Goal: Use online tool/utility: Utilize a website feature to perform a specific function

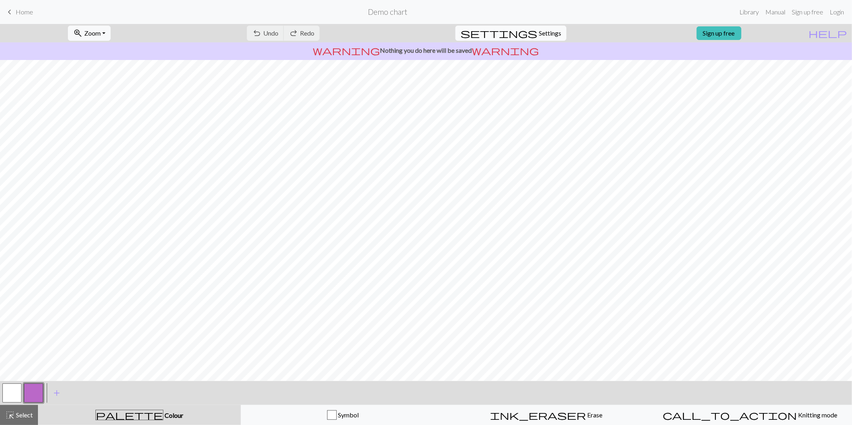
click at [539, 34] on span "Settings" at bounding box center [550, 33] width 22 height 10
select select "aran"
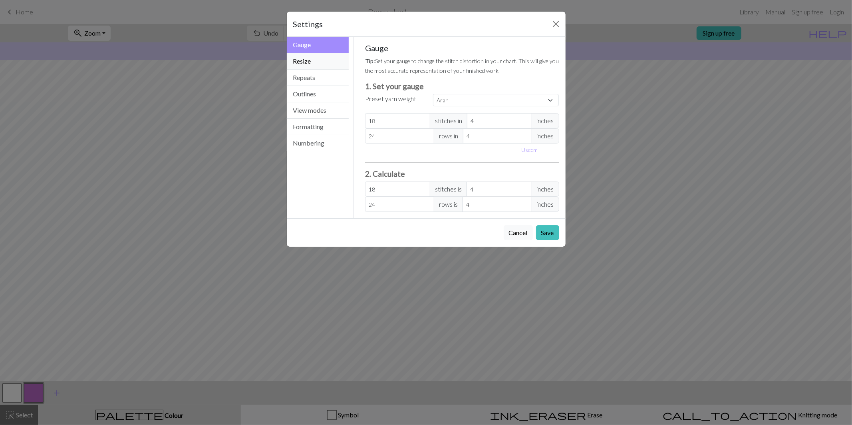
click at [321, 60] on button "Resize" at bounding box center [318, 61] width 62 height 16
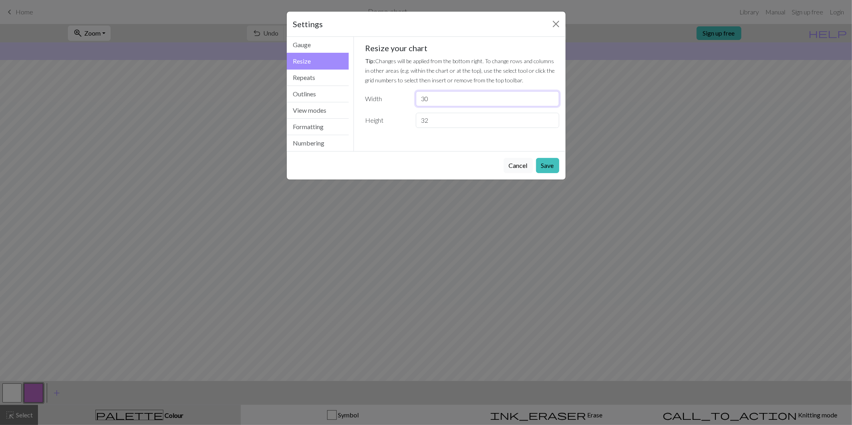
drag, startPoint x: 432, startPoint y: 102, endPoint x: 415, endPoint y: 102, distance: 17.2
click at [415, 102] on div "30" at bounding box center [487, 98] width 153 height 15
type input "2.25"
drag, startPoint x: 432, startPoint y: 121, endPoint x: 414, endPoint y: 121, distance: 18.0
click at [414, 121] on div "32" at bounding box center [487, 120] width 153 height 15
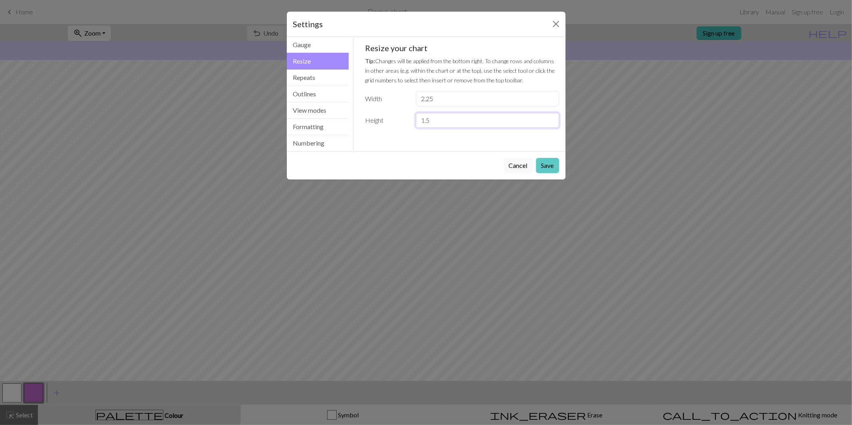
type input "1.5"
click at [552, 171] on button "Save" at bounding box center [547, 165] width 23 height 15
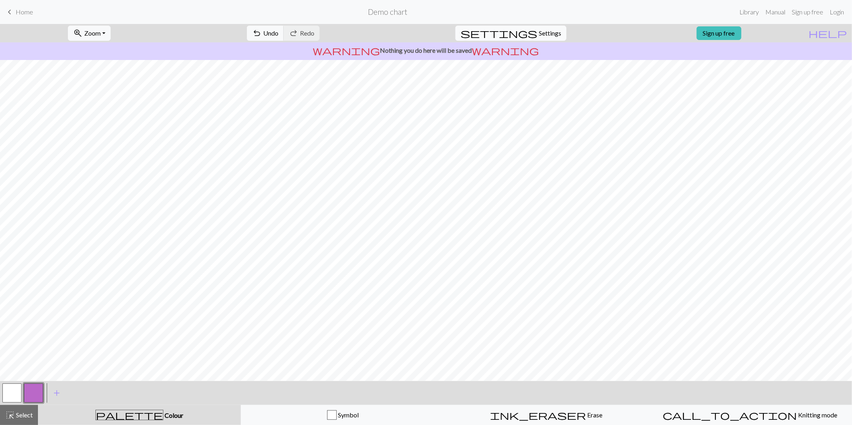
click at [539, 31] on span "Settings" at bounding box center [550, 33] width 22 height 10
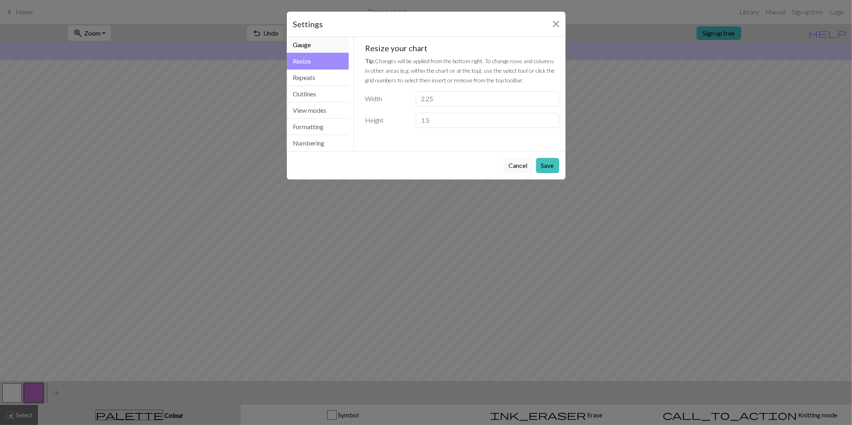
click at [332, 38] on button "Gauge" at bounding box center [318, 45] width 62 height 16
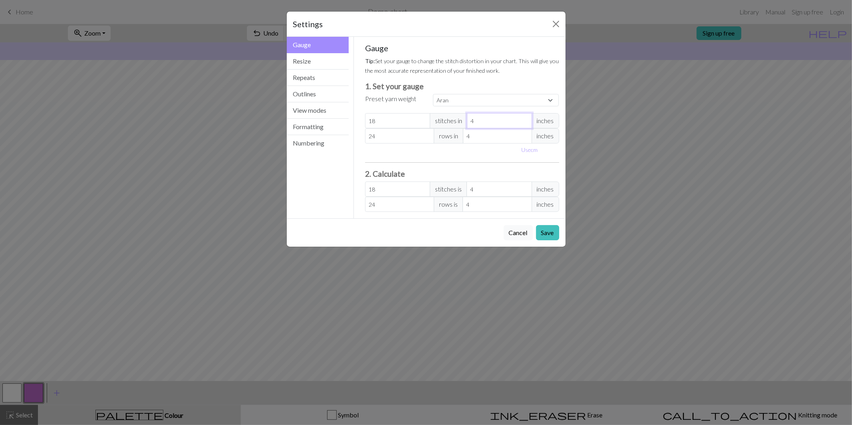
select select "custom"
type input "3"
type input "24"
click at [524, 123] on input "3" at bounding box center [499, 120] width 65 height 15
type input "2"
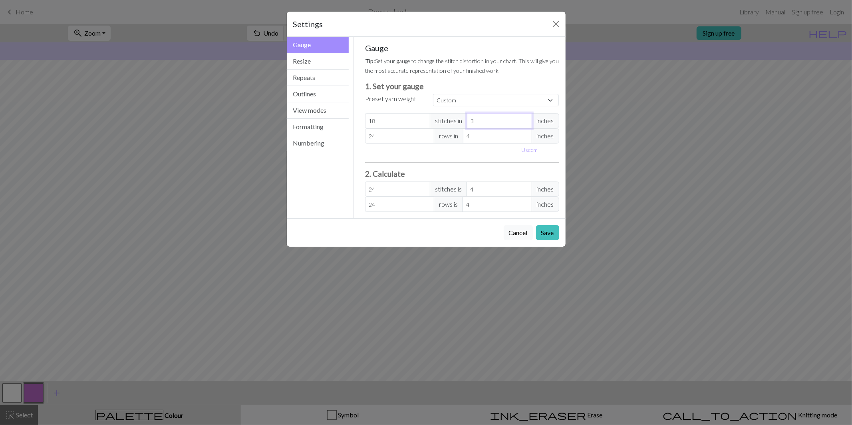
type input "36"
click at [524, 123] on input "2" at bounding box center [499, 120] width 65 height 15
type input "1"
type input "72"
type input "1"
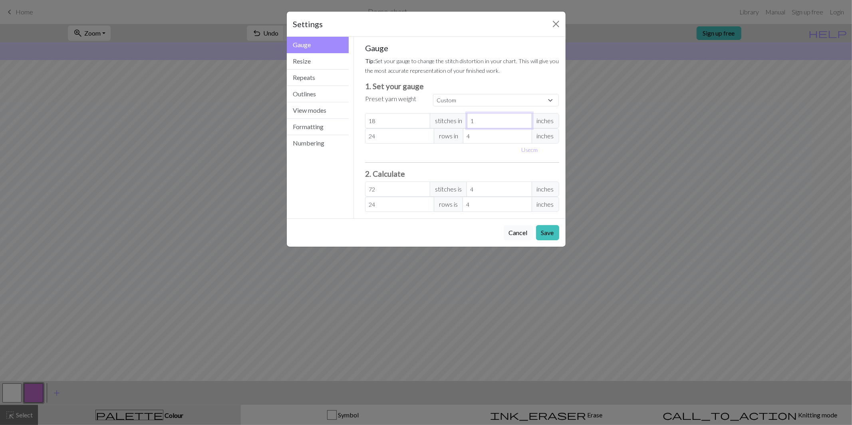
click at [524, 123] on input "1" at bounding box center [499, 120] width 65 height 15
type input "3"
type input "32"
click at [526, 138] on input "3" at bounding box center [497, 135] width 69 height 15
type input "2"
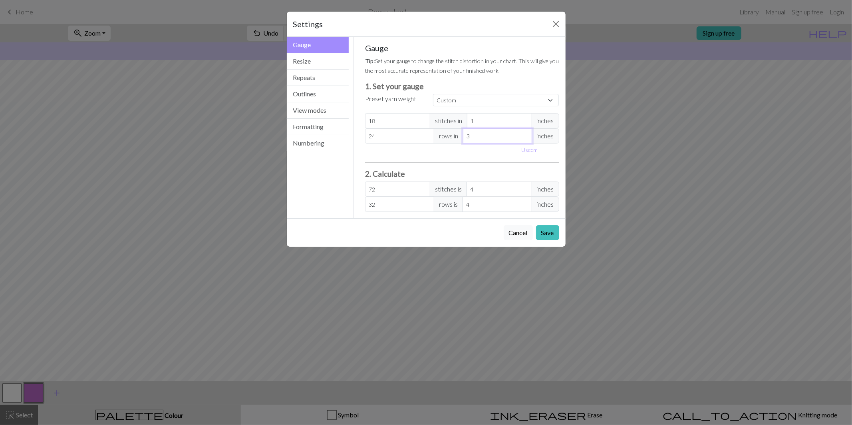
type input "48"
click at [526, 138] on input "2" at bounding box center [497, 135] width 69 height 15
type input "1"
type input "96"
type input "1"
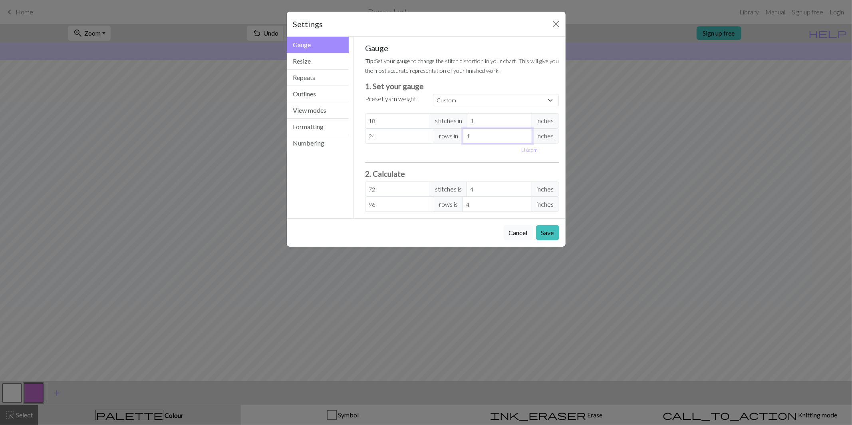
click at [526, 138] on input "1" at bounding box center [497, 135] width 69 height 15
drag, startPoint x: 387, startPoint y: 124, endPoint x: 367, endPoint y: 122, distance: 20.1
click at [367, 122] on input "18" at bounding box center [397, 120] width 65 height 15
type input "2"
type input "8"
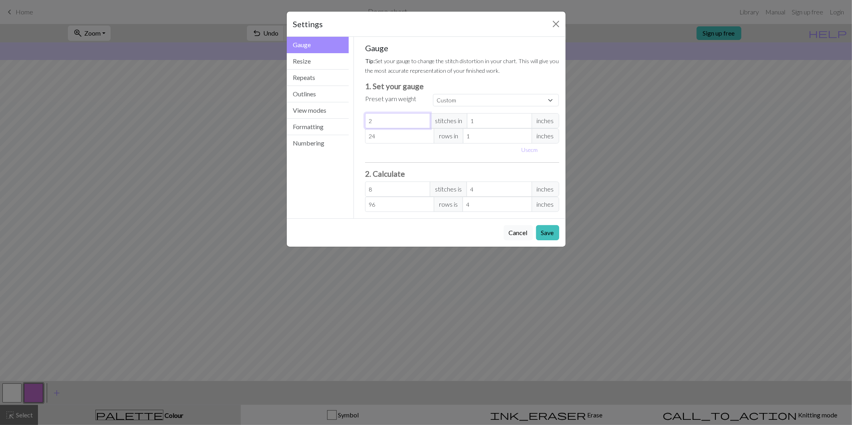
type input "24"
type input "96"
type input "24"
drag, startPoint x: 378, startPoint y: 141, endPoint x: 368, endPoint y: 137, distance: 10.2
click at [368, 137] on input "24" at bounding box center [399, 135] width 69 height 15
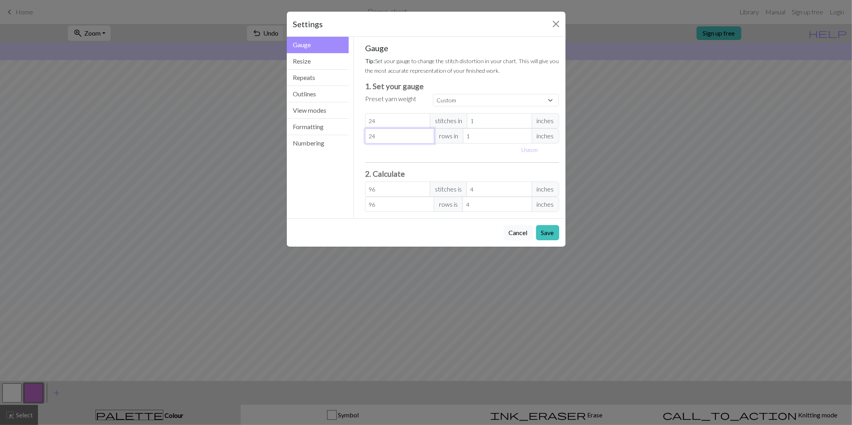
type input "1"
type input "4"
type input "18"
type input "72"
type input "18"
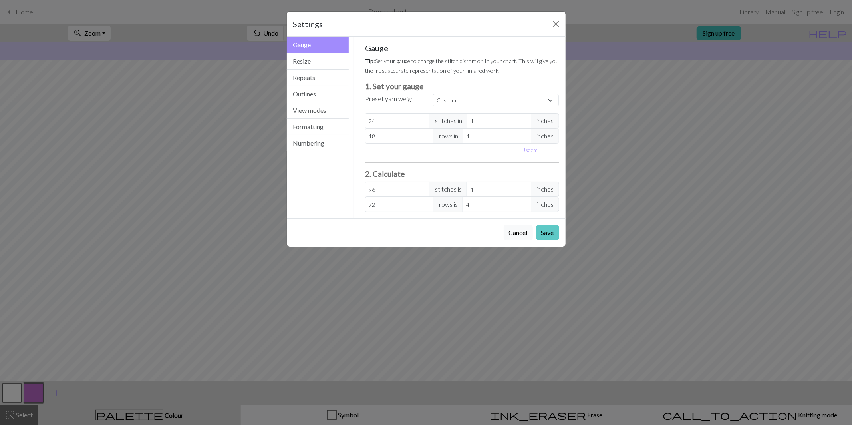
click at [544, 237] on button "Save" at bounding box center [547, 232] width 23 height 15
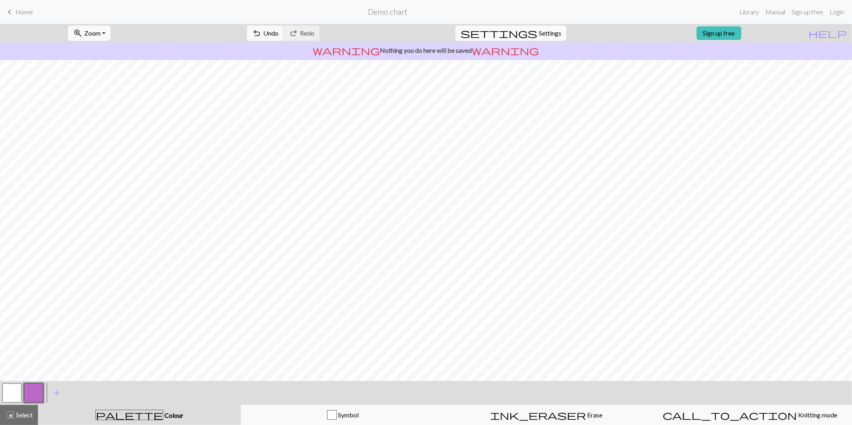
click at [530, 30] on button "settings Settings" at bounding box center [511, 33] width 111 height 15
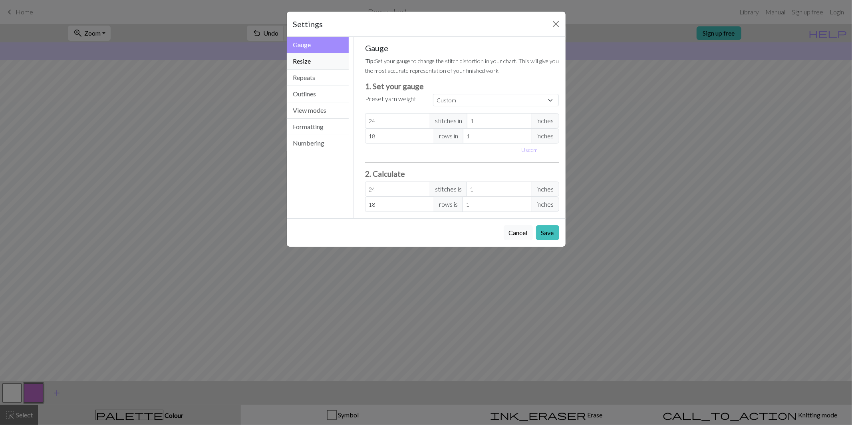
click at [324, 56] on button "Resize" at bounding box center [318, 61] width 62 height 16
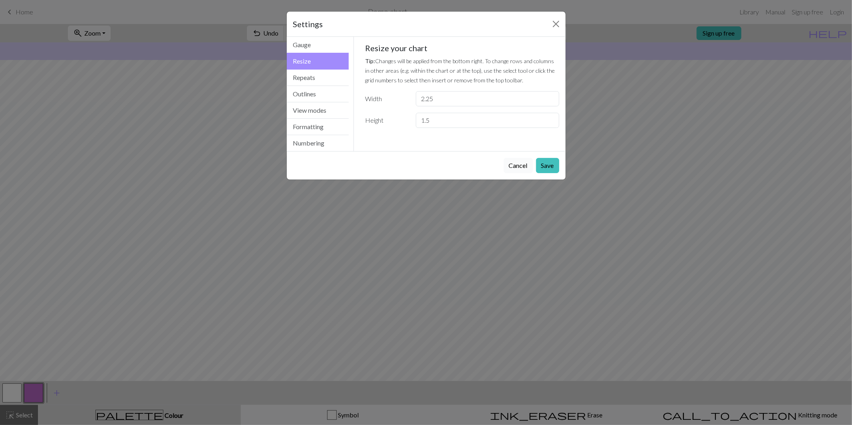
click at [522, 164] on button "Cancel" at bounding box center [518, 165] width 29 height 15
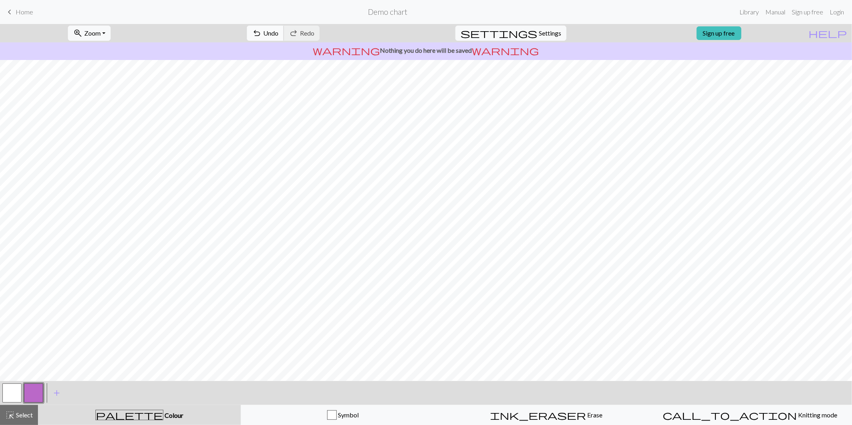
click at [262, 34] on span "undo" at bounding box center [257, 33] width 10 height 11
click at [320, 38] on button "redo Redo Redo" at bounding box center [302, 33] width 36 height 15
click at [279, 33] on span "Undo" at bounding box center [270, 33] width 15 height 8
click at [543, 30] on span "Settings" at bounding box center [550, 33] width 22 height 10
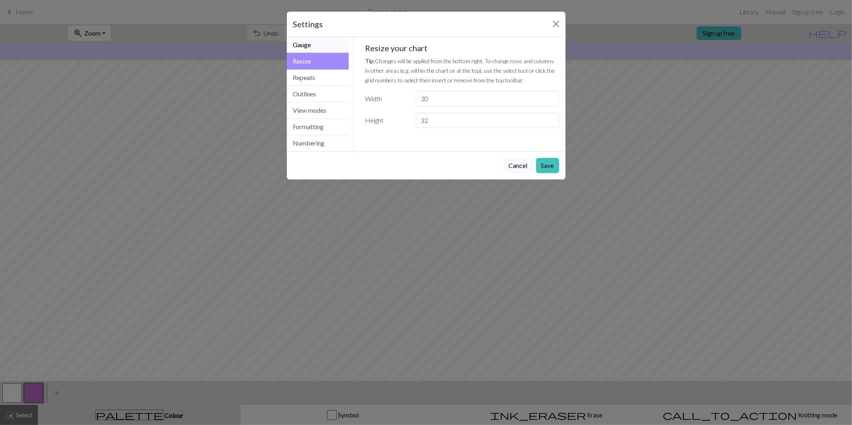
click at [331, 48] on button "Gauge" at bounding box center [318, 45] width 62 height 16
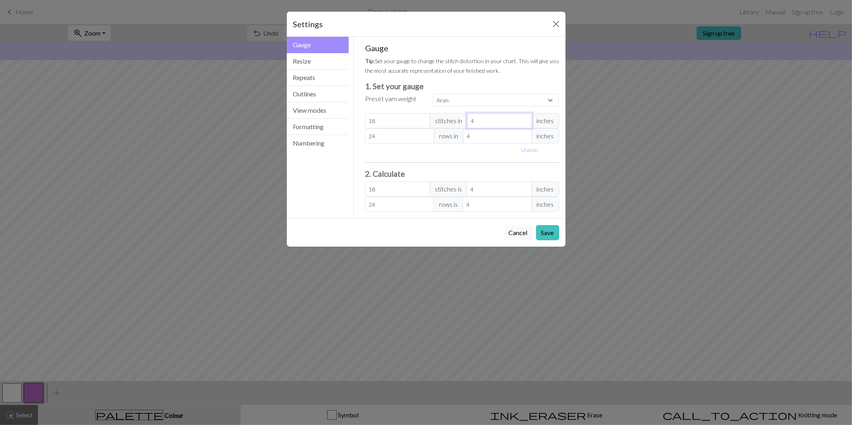
drag, startPoint x: 487, startPoint y: 120, endPoint x: 468, endPoint y: 119, distance: 20.0
click at [468, 119] on input "4" at bounding box center [499, 120] width 65 height 15
select select "custom"
type input "2"
type input "36"
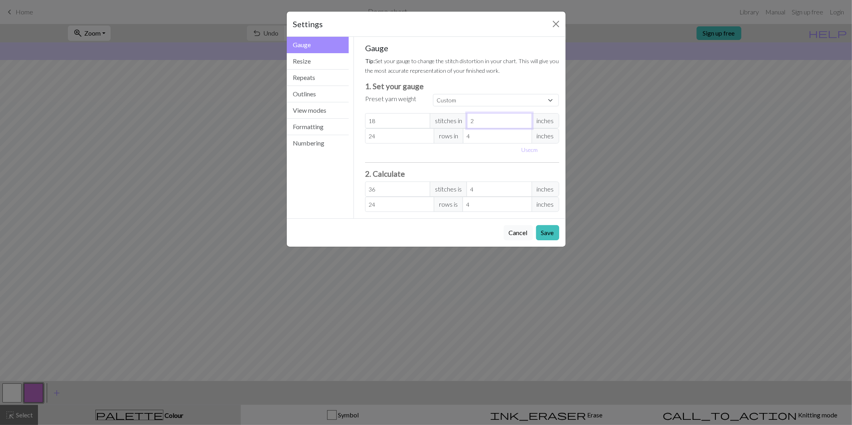
type input "2.2"
type input "32.73"
type input "2.25"
type input "32"
type input "2.25"
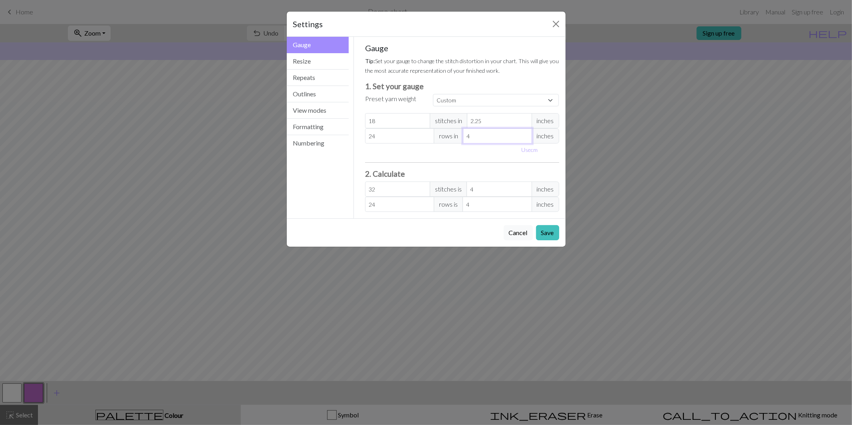
drag, startPoint x: 472, startPoint y: 141, endPoint x: 464, endPoint y: 141, distance: 8.0
click at [464, 141] on input "4" at bounding box center [497, 135] width 69 height 15
type input "1"
type input "96"
type input "1.5"
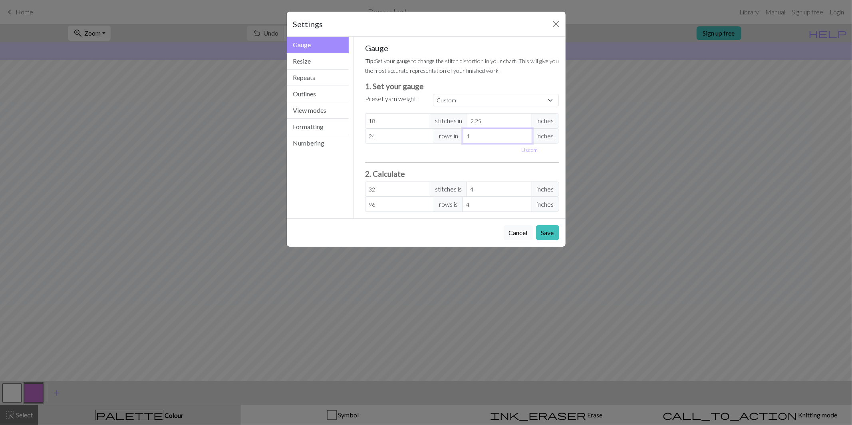
type input "64"
type input "1.5"
drag, startPoint x: 404, startPoint y: 123, endPoint x: 333, endPoint y: 126, distance: 70.8
click at [333, 126] on div "Gauge Gauge Resize Repeats Outlines View modes Formatting Numbering Gauge Resiz…" at bounding box center [426, 127] width 289 height 181
type input "2"
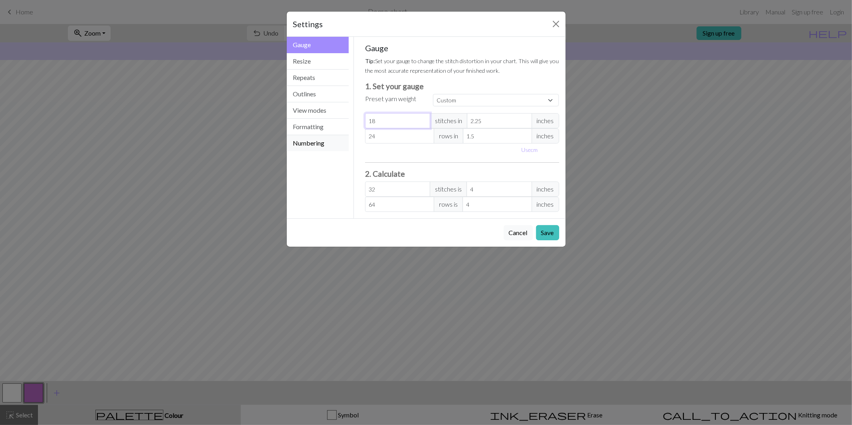
type input "3.56"
type input "24"
type input "42.67"
type input "24"
drag, startPoint x: 374, startPoint y: 136, endPoint x: 356, endPoint y: 137, distance: 17.3
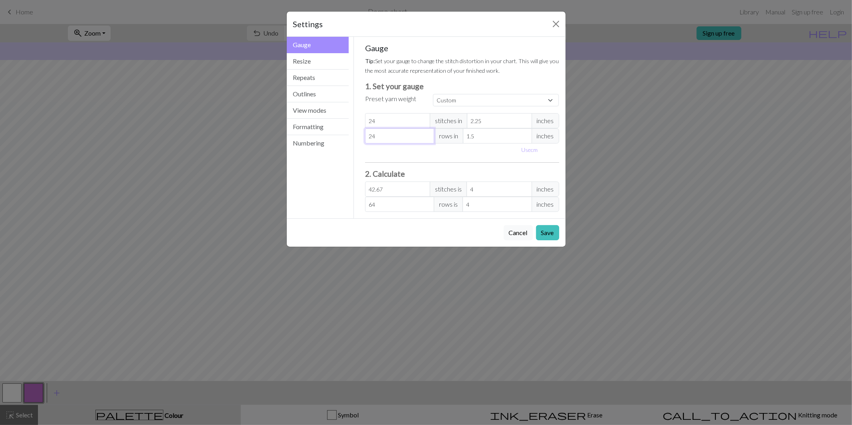
click at [356, 137] on div "Gauge Tip: Set your gauge to change the stitch distortion in your chart. This w…" at bounding box center [462, 127] width 217 height 181
type input "1"
type input "2.67"
type input "18"
type input "48"
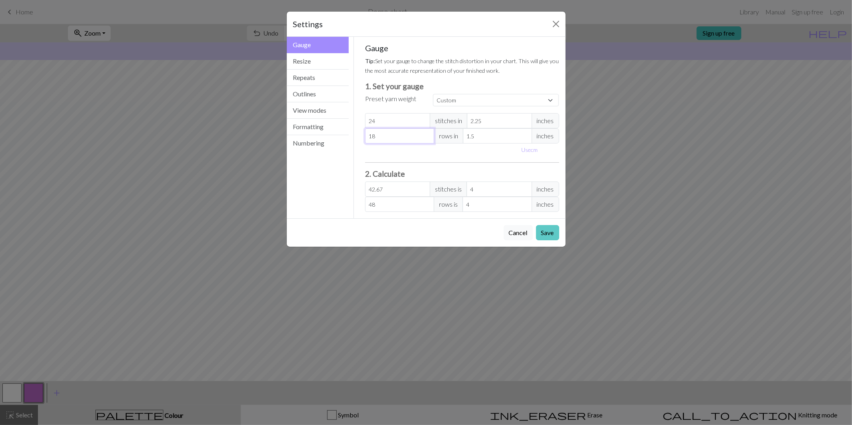
type input "18"
click at [545, 235] on button "Save" at bounding box center [547, 232] width 23 height 15
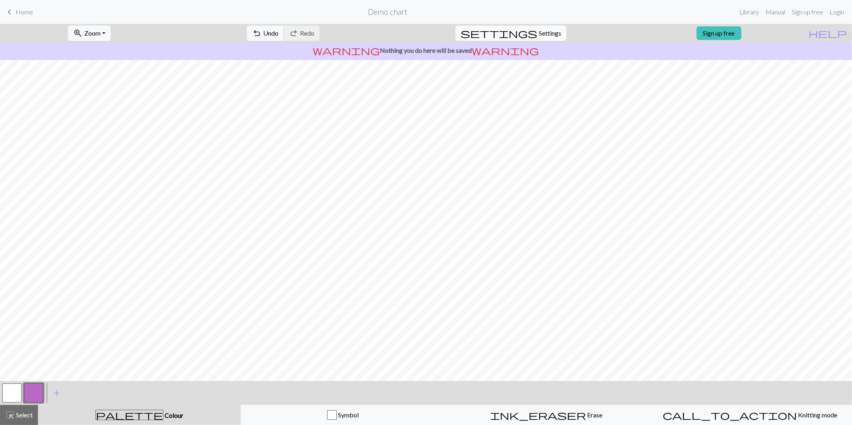
click at [539, 31] on span "Settings" at bounding box center [550, 33] width 22 height 10
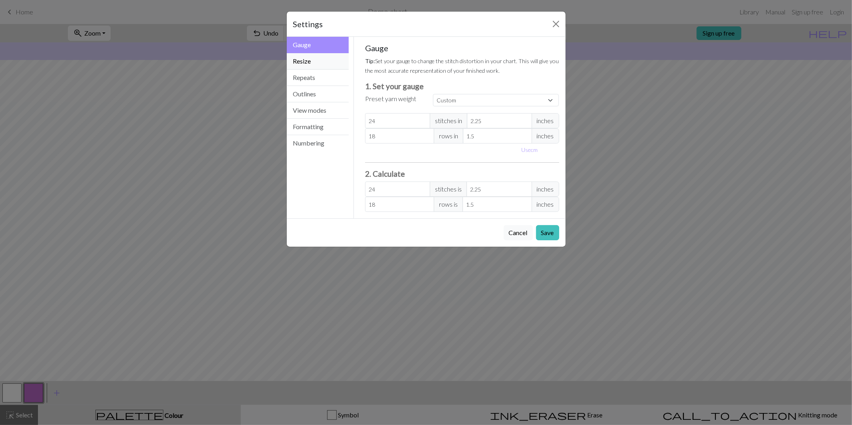
click at [324, 58] on button "Resize" at bounding box center [318, 61] width 62 height 16
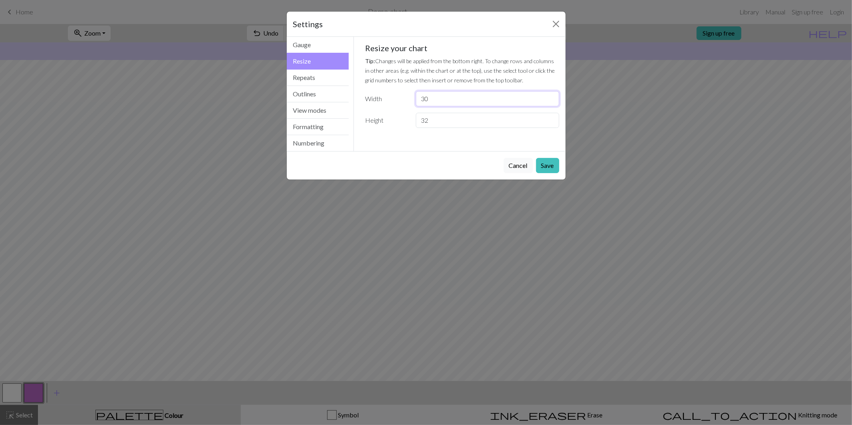
drag, startPoint x: 434, startPoint y: 97, endPoint x: 408, endPoint y: 97, distance: 25.2
click at [408, 97] on div "Width 30" at bounding box center [462, 98] width 204 height 15
type input "60"
click at [549, 164] on button "Save" at bounding box center [547, 165] width 23 height 15
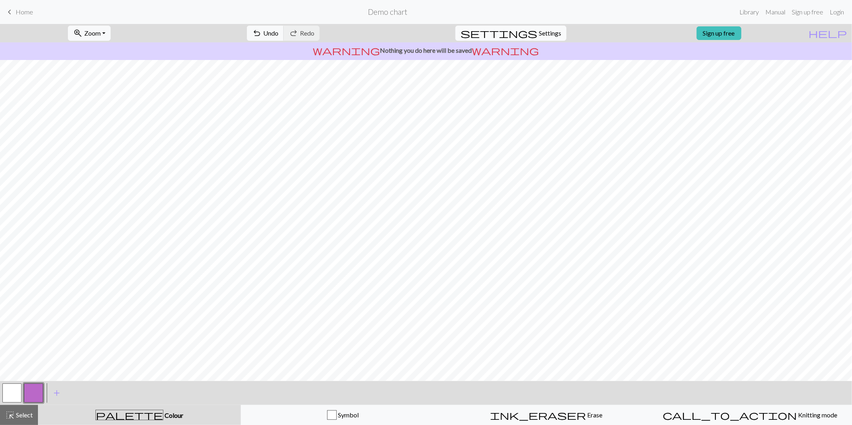
click at [529, 34] on span "settings" at bounding box center [499, 33] width 77 height 11
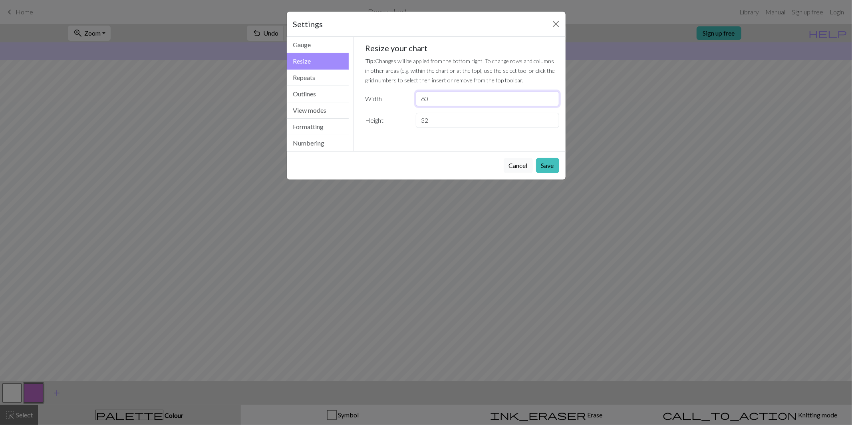
drag, startPoint x: 421, startPoint y: 97, endPoint x: 411, endPoint y: 97, distance: 10.0
click at [411, 97] on div "60" at bounding box center [487, 98] width 153 height 15
type input "40"
click at [543, 166] on button "Save" at bounding box center [547, 165] width 23 height 15
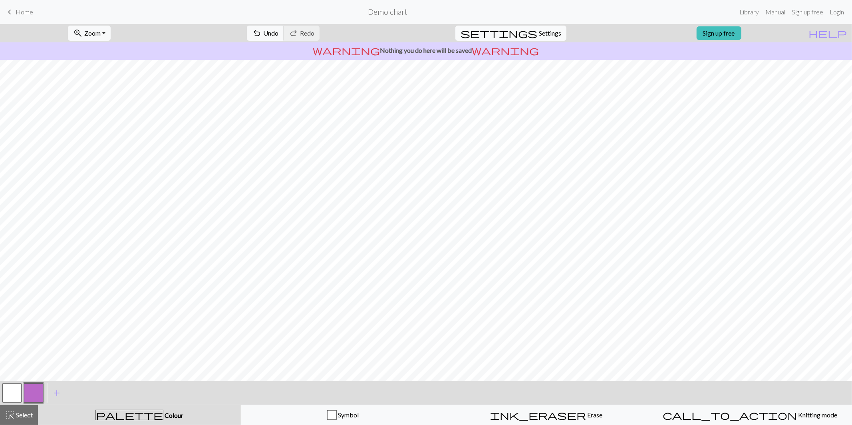
click at [526, 32] on span "settings" at bounding box center [499, 33] width 77 height 11
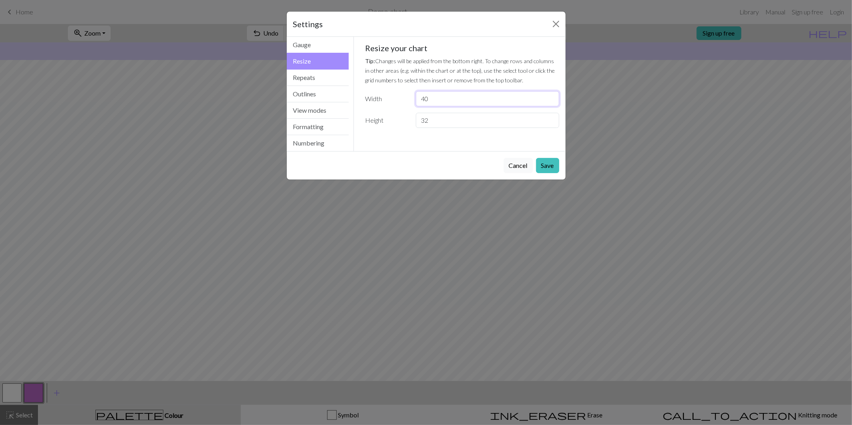
drag, startPoint x: 442, startPoint y: 96, endPoint x: 426, endPoint y: 99, distance: 16.2
click at [426, 99] on input "40" at bounding box center [487, 98] width 143 height 15
type input "45"
click at [554, 166] on button "Save" at bounding box center [547, 165] width 23 height 15
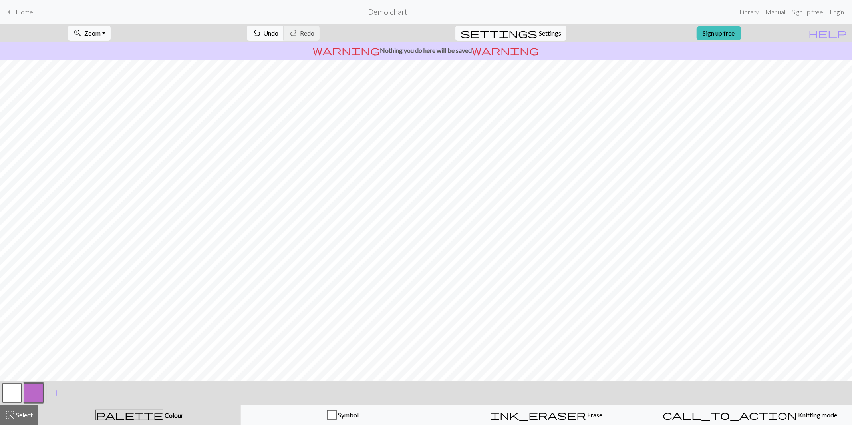
click at [37, 394] on button "button" at bounding box center [33, 392] width 19 height 19
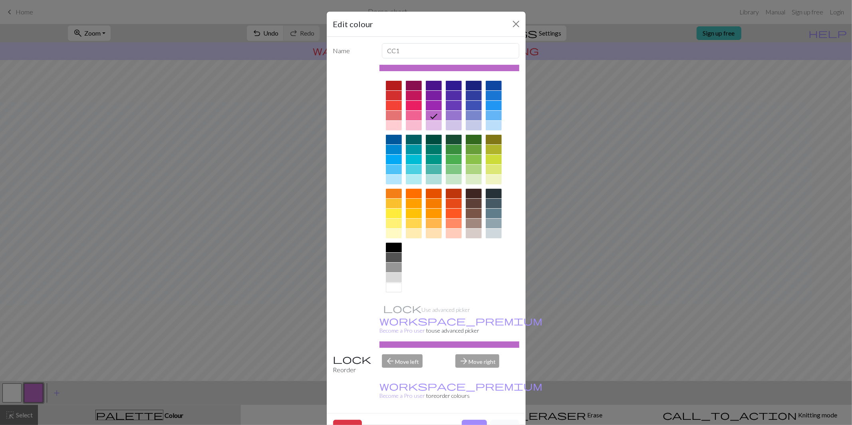
click at [412, 224] on div at bounding box center [414, 224] width 16 height 10
click at [466, 420] on button "Done" at bounding box center [474, 427] width 25 height 15
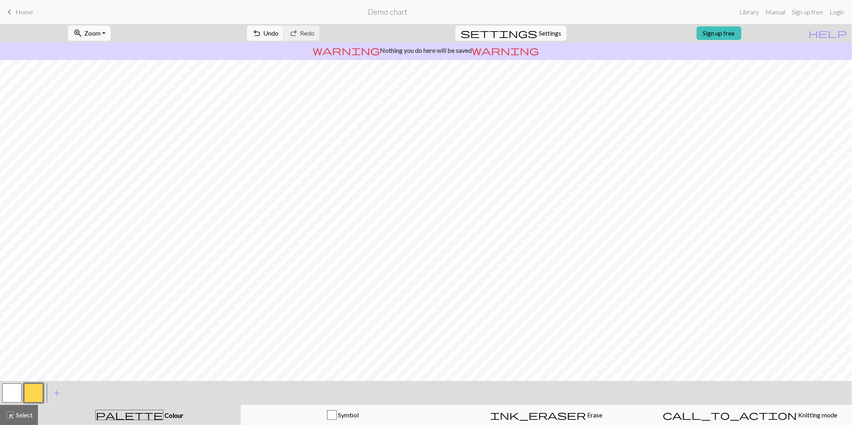
click at [14, 392] on button "button" at bounding box center [11, 392] width 19 height 19
click at [56, 389] on span "add" at bounding box center [57, 392] width 10 height 11
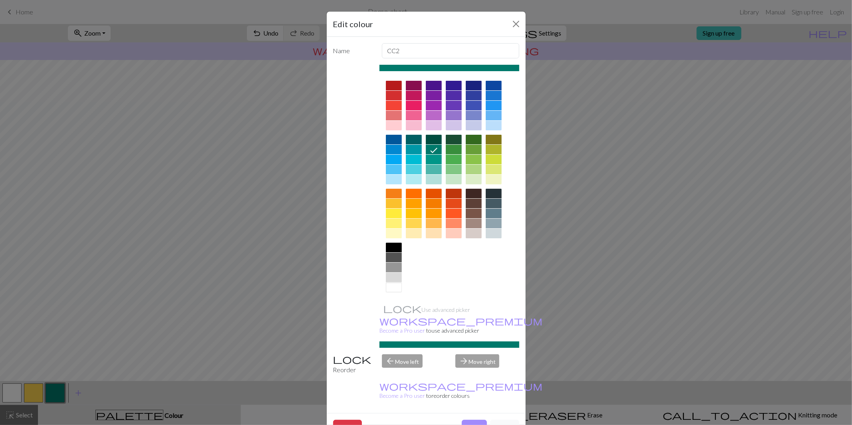
click at [388, 249] on div at bounding box center [394, 248] width 16 height 10
click at [469, 420] on button "Done" at bounding box center [474, 427] width 25 height 15
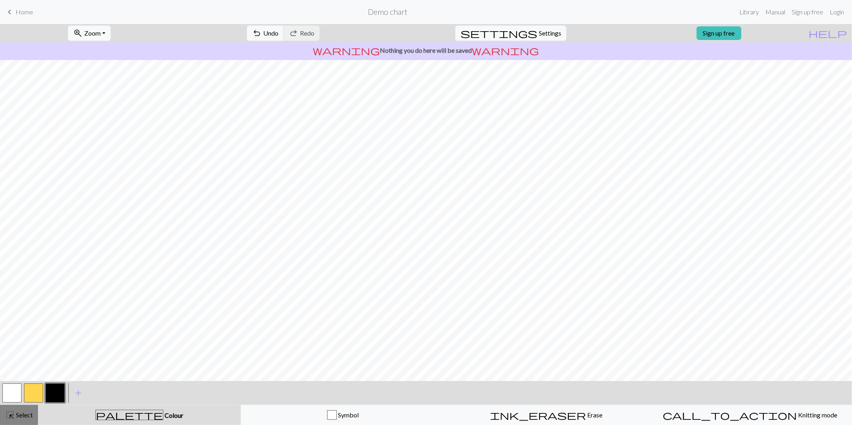
click at [27, 415] on span "Select" at bounding box center [24, 415] width 18 height 8
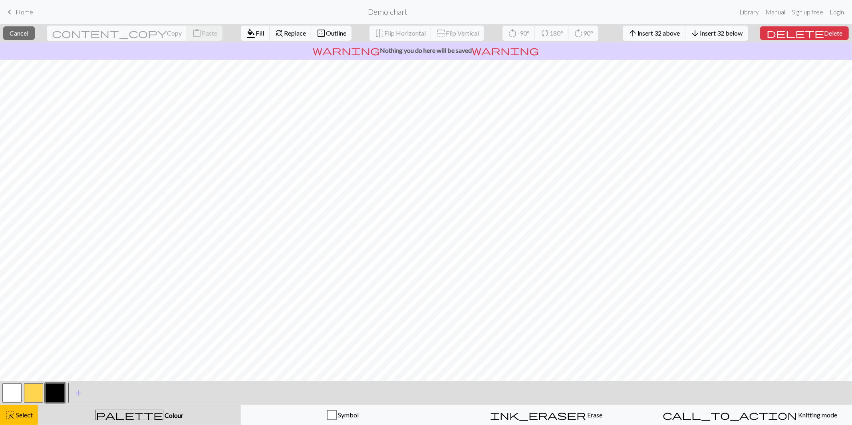
click at [246, 34] on span "format_color_fill" at bounding box center [251, 33] width 10 height 11
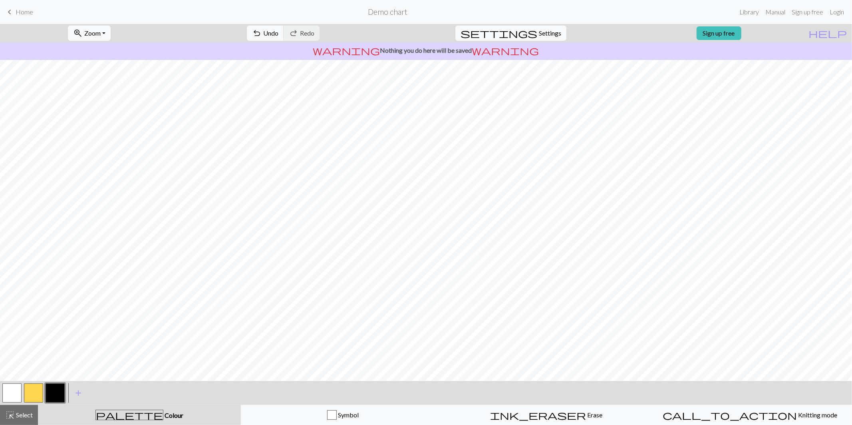
click at [36, 392] on button "button" at bounding box center [33, 392] width 19 height 19
click at [279, 33] on span "Undo" at bounding box center [270, 33] width 15 height 8
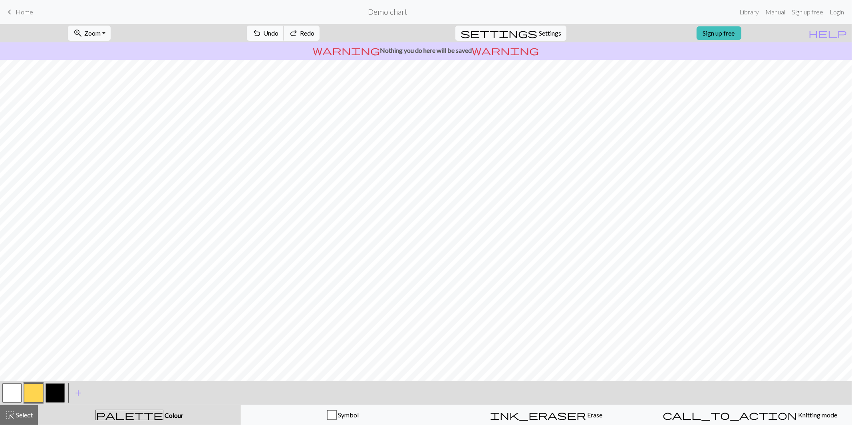
click at [279, 33] on span "Undo" at bounding box center [270, 33] width 15 height 8
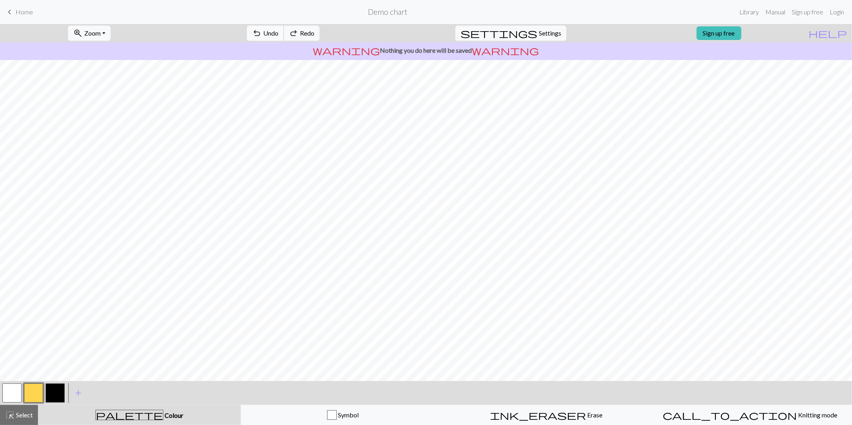
click at [279, 33] on span "Undo" at bounding box center [270, 33] width 15 height 8
click at [539, 34] on span "Settings" at bounding box center [550, 33] width 22 height 10
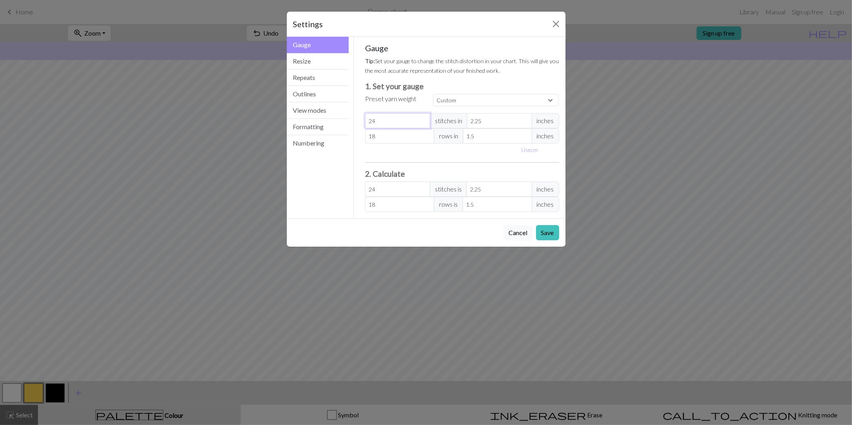
drag, startPoint x: 378, startPoint y: 120, endPoint x: 368, endPoint y: 122, distance: 10.6
click at [368, 122] on input "24" at bounding box center [397, 120] width 65 height 15
type input "4"
type input "48"
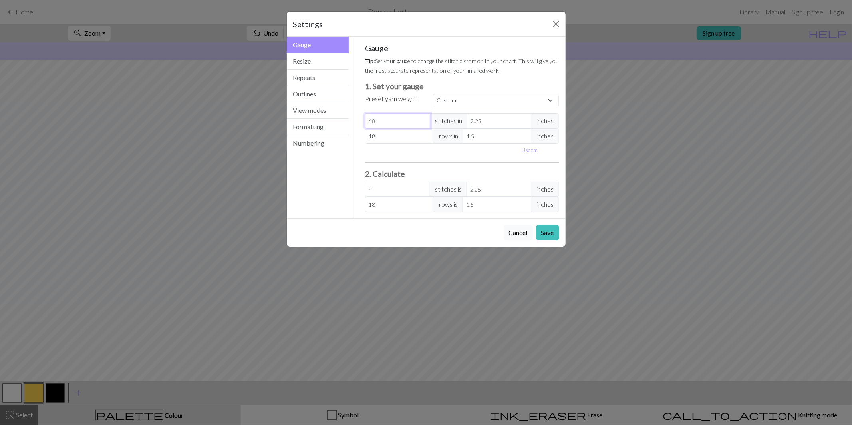
type input "48"
drag, startPoint x: 376, startPoint y: 136, endPoint x: 368, endPoint y: 137, distance: 7.6
click at [368, 137] on input "18" at bounding box center [399, 135] width 69 height 15
type input "3"
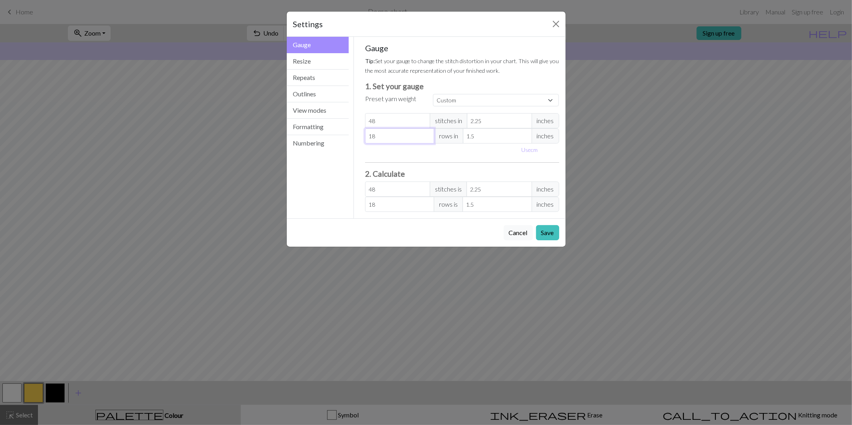
type input "3"
type input "36"
click at [543, 231] on button "Save" at bounding box center [547, 232] width 23 height 15
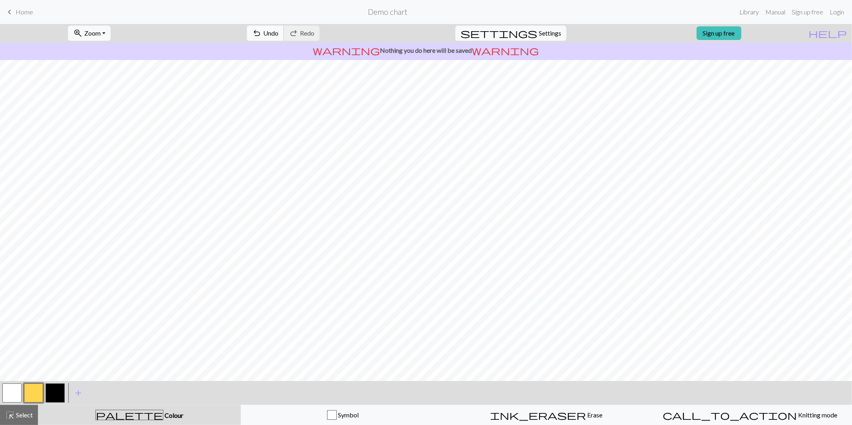
click at [279, 36] on span "Undo" at bounding box center [270, 33] width 15 height 8
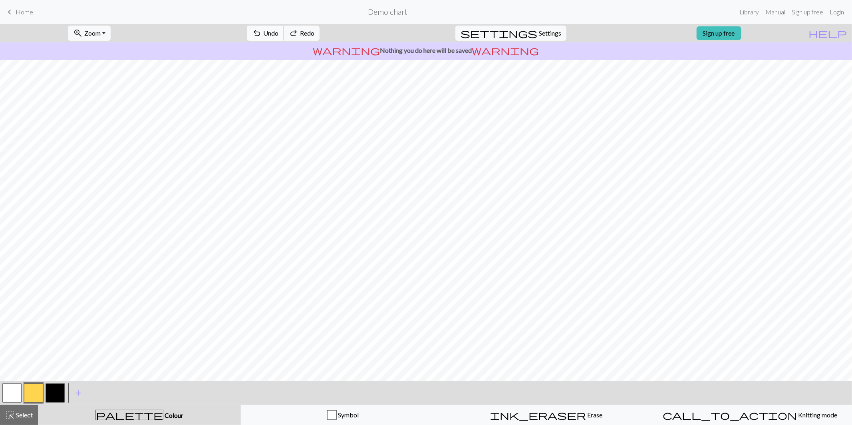
click at [279, 36] on span "Undo" at bounding box center [270, 33] width 15 height 8
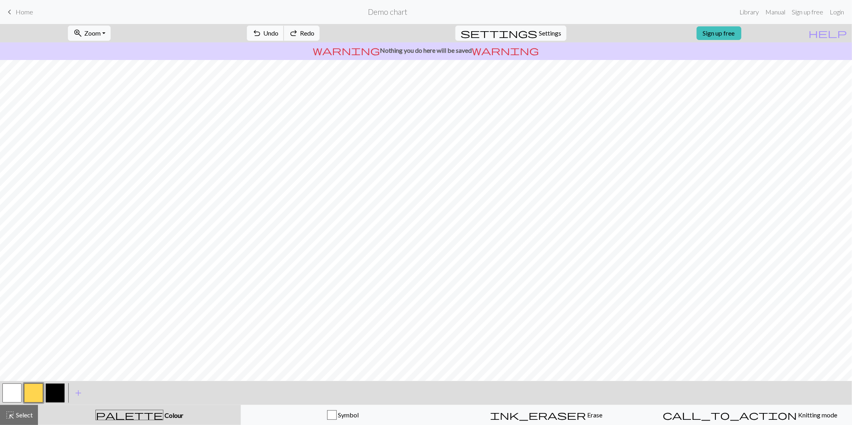
click at [279, 36] on span "Undo" at bounding box center [270, 33] width 15 height 8
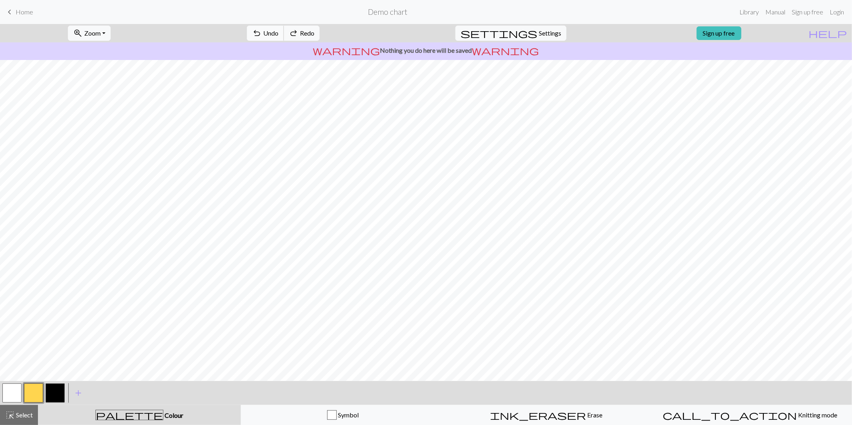
click at [279, 36] on span "Undo" at bounding box center [270, 33] width 15 height 8
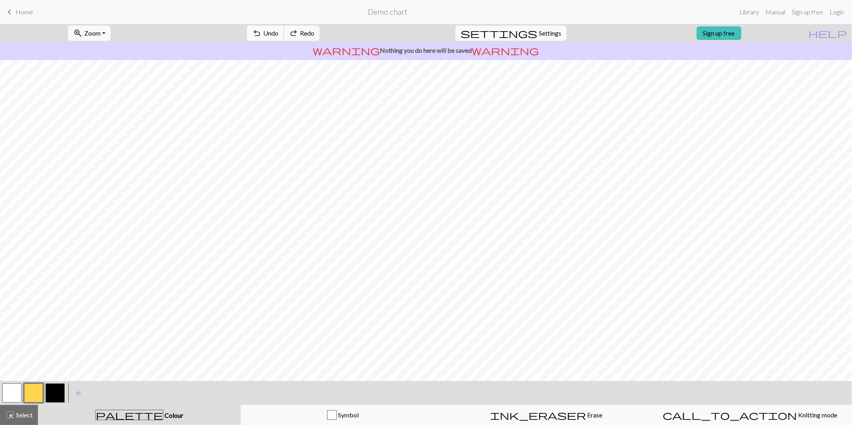
click at [279, 36] on span "Undo" at bounding box center [270, 33] width 15 height 8
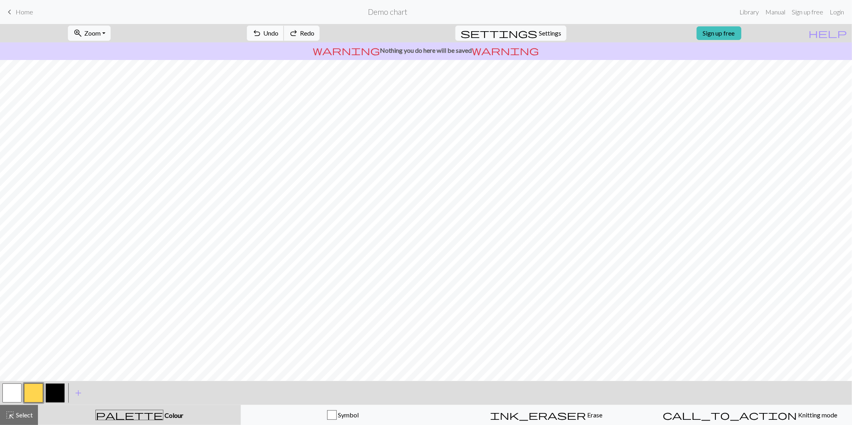
click at [279, 36] on span "Undo" at bounding box center [270, 33] width 15 height 8
click at [537, 38] on button "settings Settings" at bounding box center [511, 33] width 111 height 15
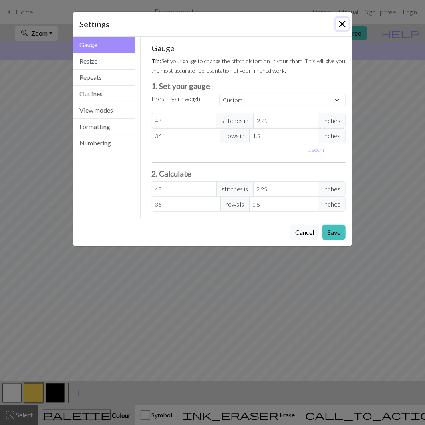
click at [341, 25] on button "Close" at bounding box center [342, 24] width 13 height 13
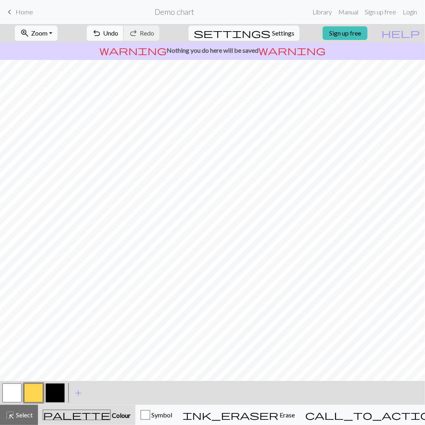
click at [118, 34] on span "Undo" at bounding box center [110, 33] width 15 height 8
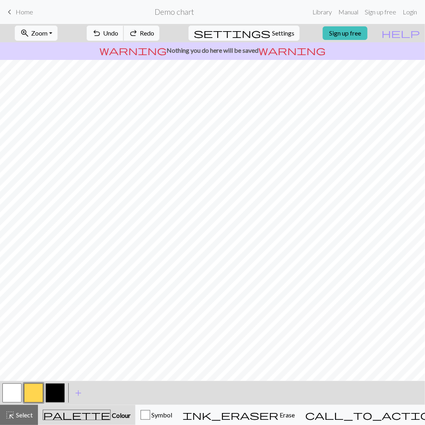
click at [118, 34] on span "Undo" at bounding box center [110, 33] width 15 height 8
click at [118, 29] on span "Undo" at bounding box center [110, 33] width 15 height 8
click at [118, 34] on span "Undo" at bounding box center [110, 33] width 15 height 8
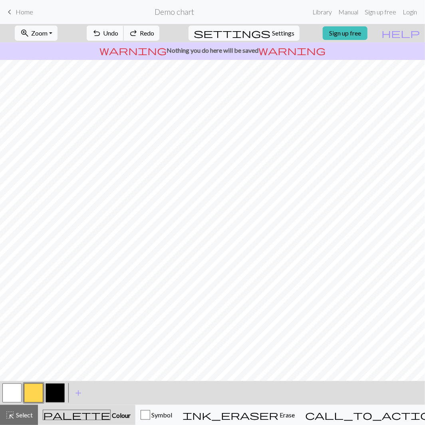
click at [118, 34] on span "Undo" at bounding box center [110, 33] width 15 height 8
click at [101, 36] on span "undo" at bounding box center [97, 33] width 10 height 11
click at [118, 31] on span "Undo" at bounding box center [110, 33] width 15 height 8
click at [118, 34] on span "Undo" at bounding box center [110, 33] width 15 height 8
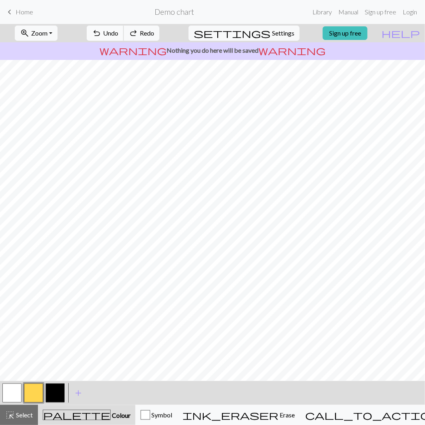
click at [118, 34] on span "Undo" at bounding box center [110, 33] width 15 height 8
click at [118, 29] on span "Undo" at bounding box center [110, 33] width 15 height 8
click at [118, 30] on span "Undo" at bounding box center [110, 33] width 15 height 8
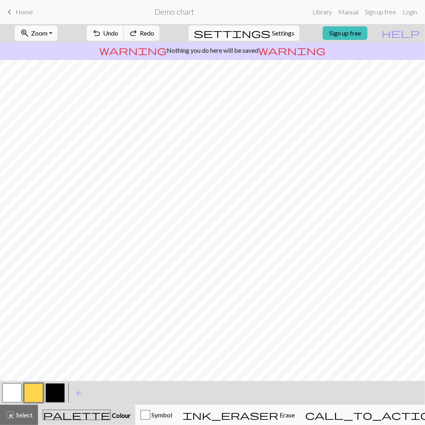
click at [118, 31] on span "Undo" at bounding box center [110, 33] width 15 height 8
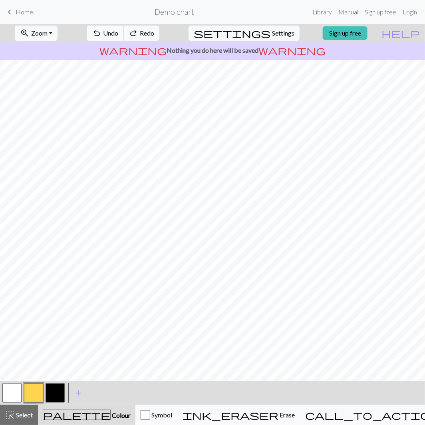
click at [101, 30] on span "undo" at bounding box center [97, 33] width 10 height 11
click at [138, 33] on span "redo" at bounding box center [134, 33] width 10 height 11
click at [101, 28] on span "undo" at bounding box center [97, 33] width 10 height 11
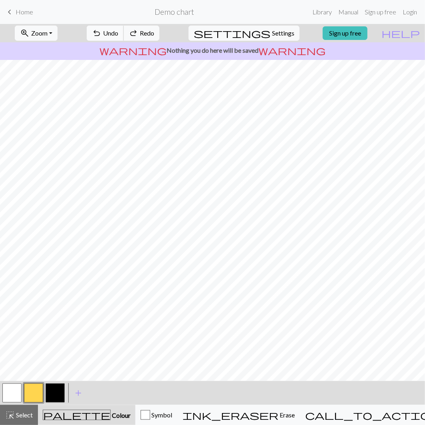
click at [101, 28] on span "undo" at bounding box center [97, 33] width 10 height 11
click at [56, 396] on button "button" at bounding box center [55, 393] width 19 height 19
click at [101, 30] on span "undo" at bounding box center [97, 33] width 10 height 11
click at [38, 392] on button "button" at bounding box center [33, 393] width 19 height 19
drag, startPoint x: 134, startPoint y: 33, endPoint x: 111, endPoint y: 56, distance: 32.8
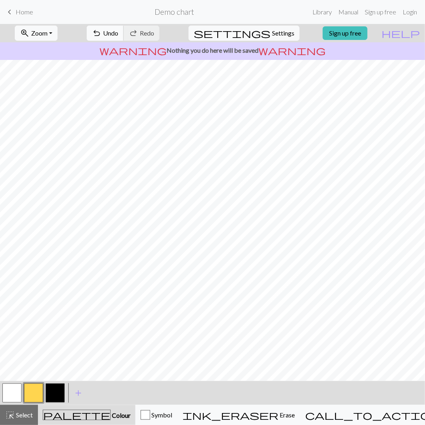
click at [101, 33] on span "undo" at bounding box center [97, 33] width 10 height 11
click at [272, 34] on span "Settings" at bounding box center [283, 33] width 22 height 10
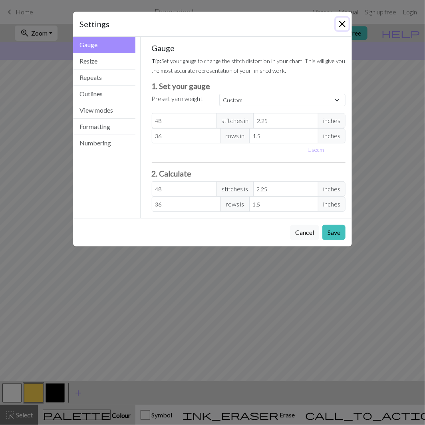
click at [343, 27] on button "Close" at bounding box center [342, 24] width 13 height 13
